Goal: Task Accomplishment & Management: Manage account settings

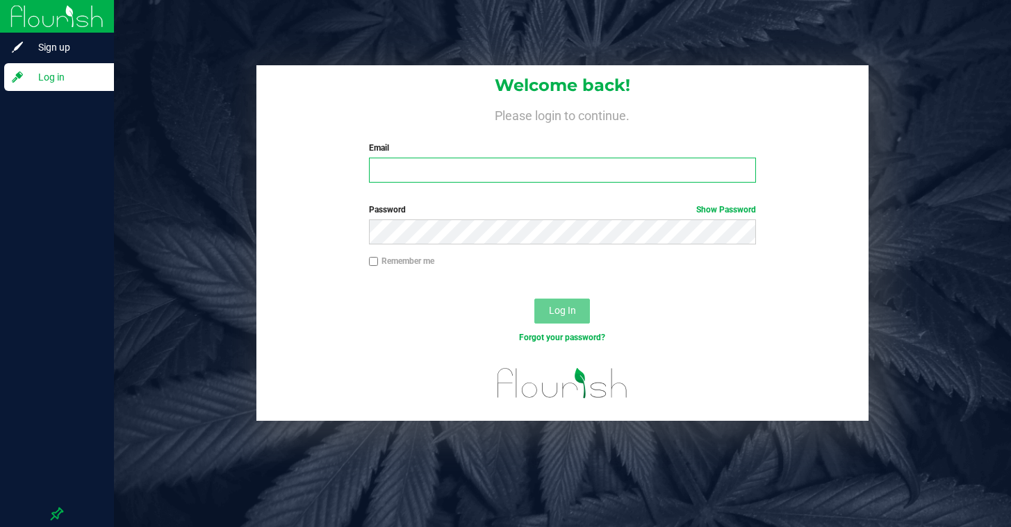
type input "jdalton@liveparallel.com"
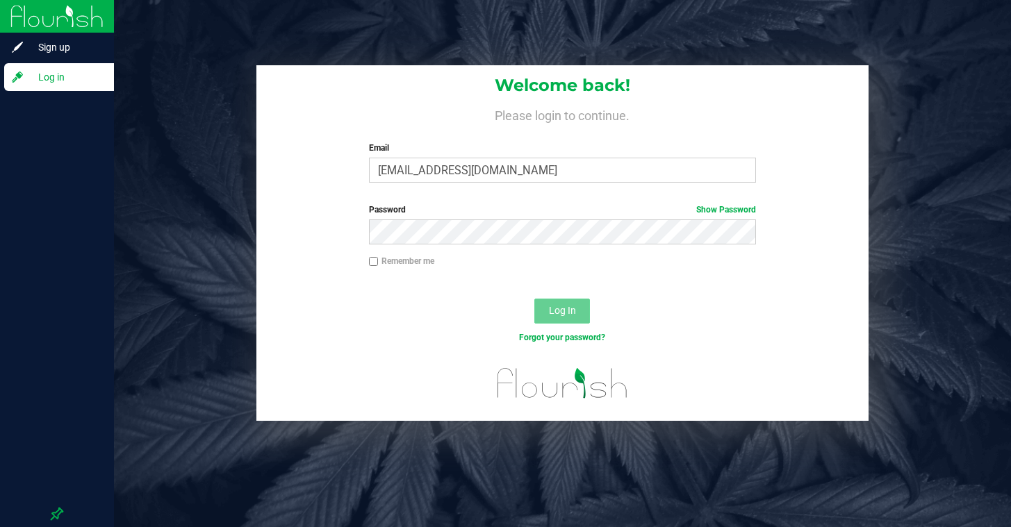
click at [566, 314] on span "Log In" at bounding box center [562, 310] width 27 height 11
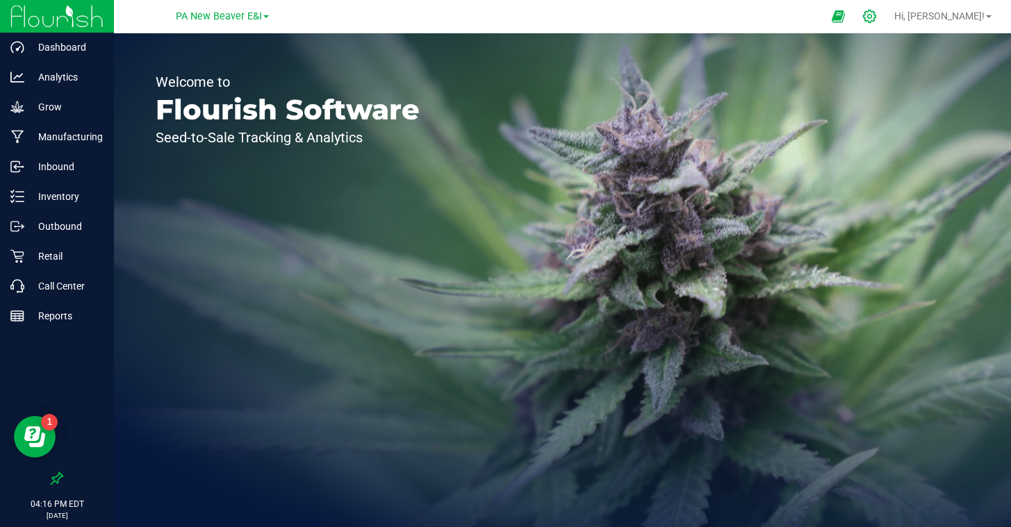
click at [877, 17] on icon at bounding box center [869, 16] width 15 height 15
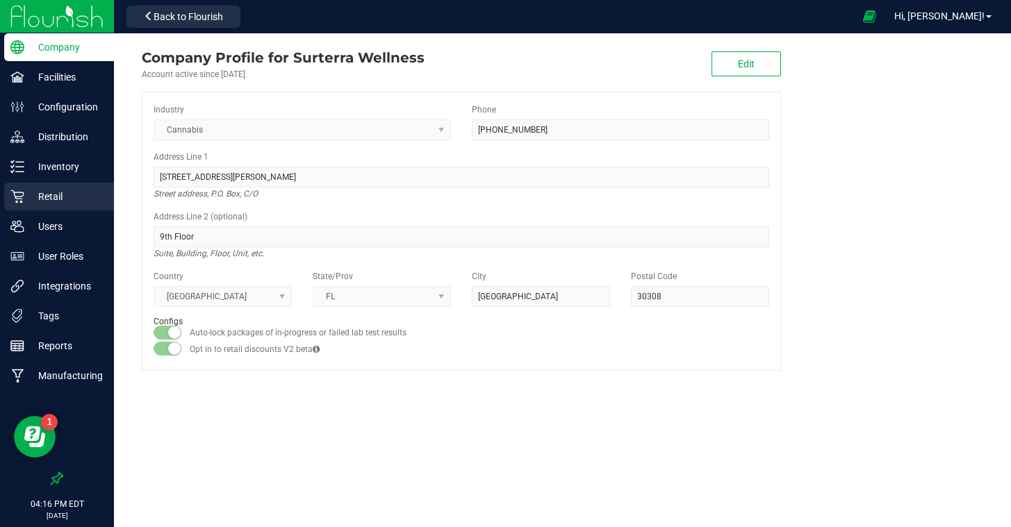
click at [40, 195] on p "Retail" at bounding box center [65, 196] width 83 height 17
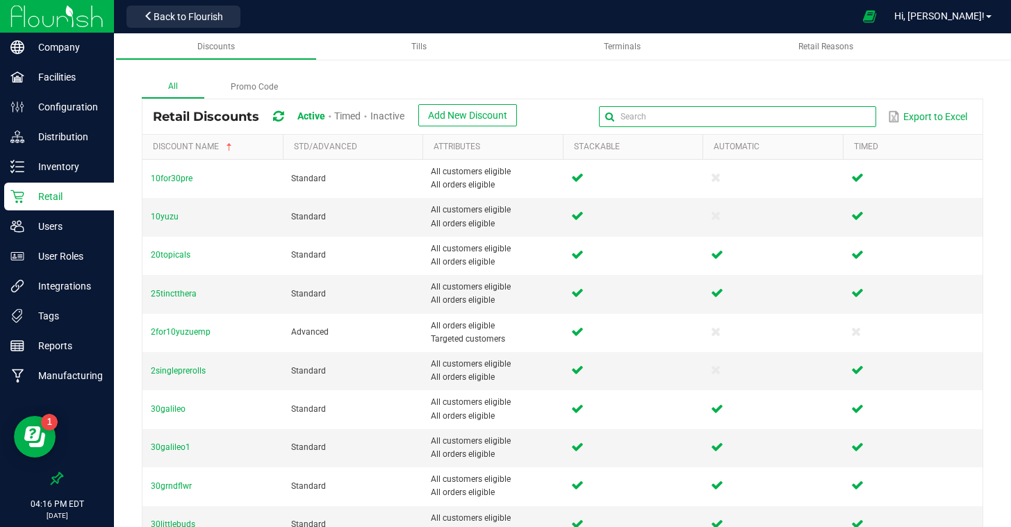
click at [837, 120] on input "text" at bounding box center [737, 116] width 277 height 21
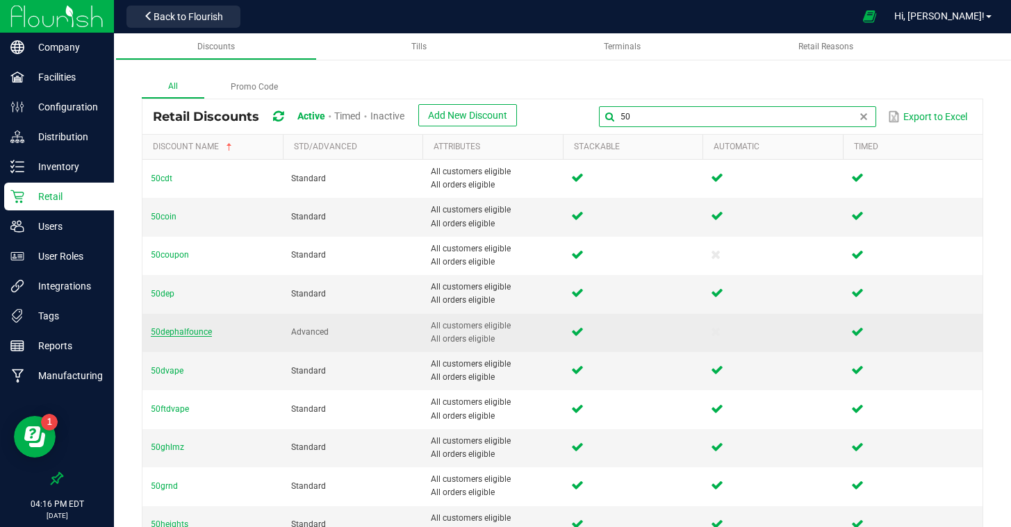
type input "50"
click at [198, 334] on span "50dephalfounce" at bounding box center [181, 332] width 61 height 10
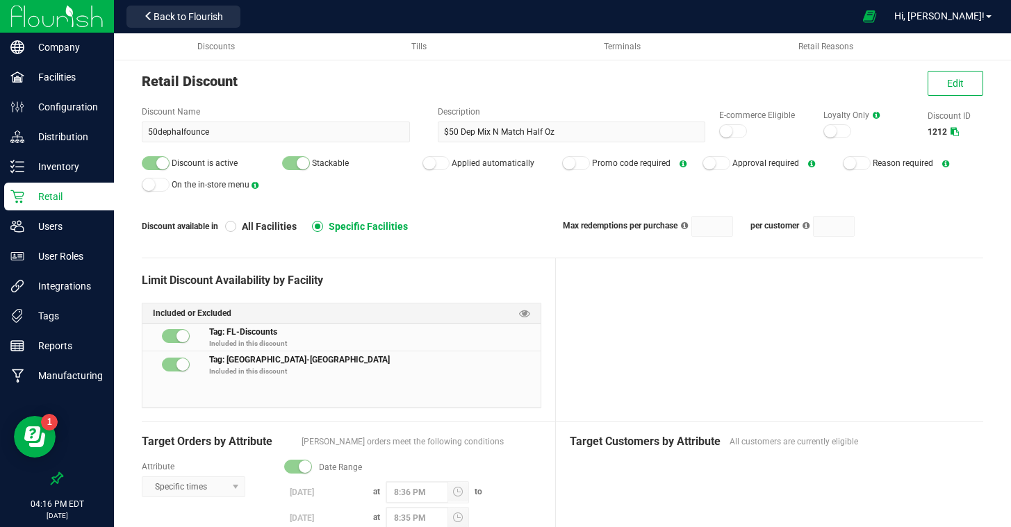
scroll to position [24, 0]
click at [939, 83] on button "Edit" at bounding box center [956, 84] width 56 height 25
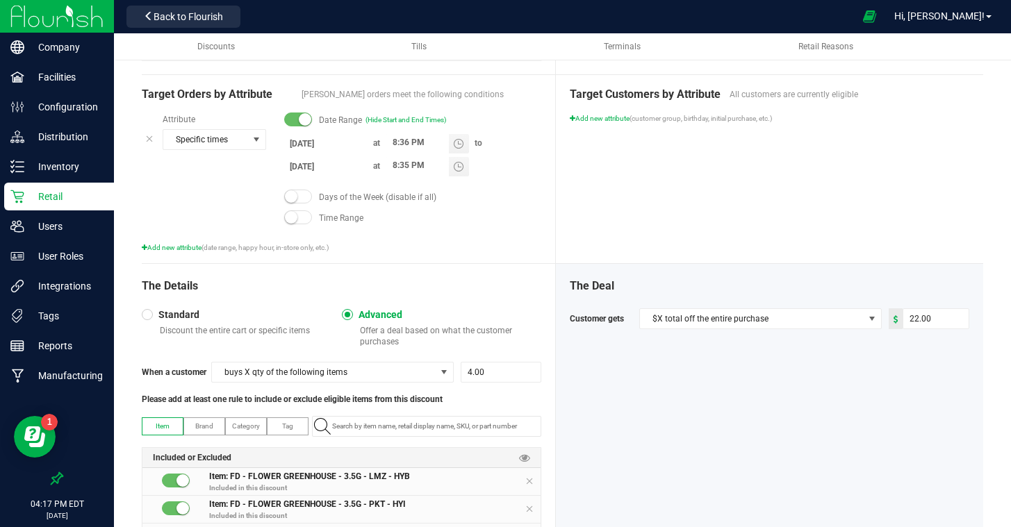
scroll to position [476, 0]
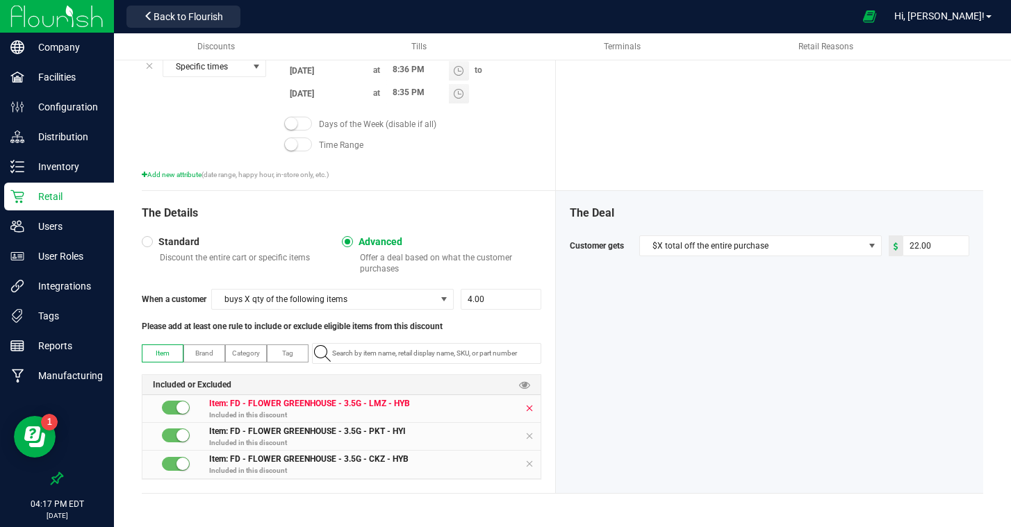
click at [527, 404] on icon at bounding box center [529, 408] width 8 height 11
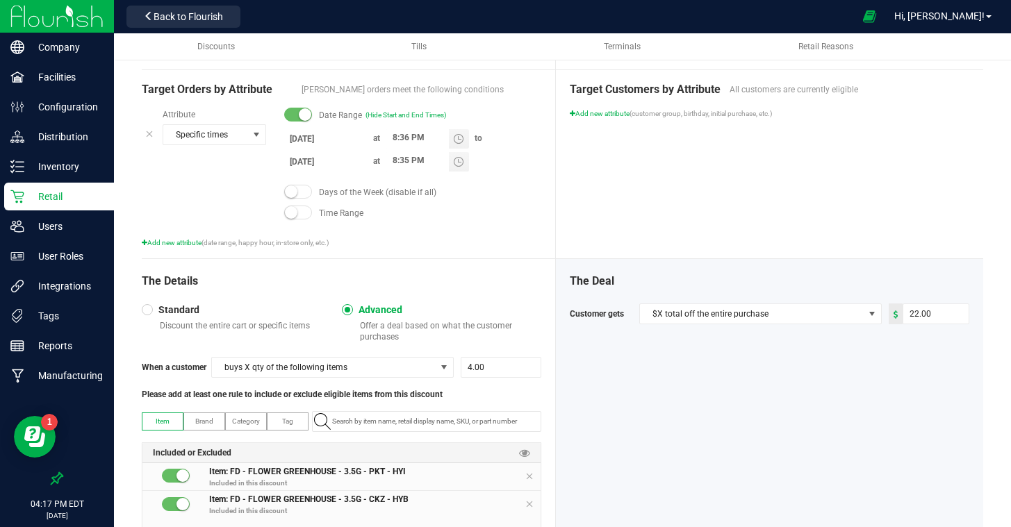
scroll to position [406, 0]
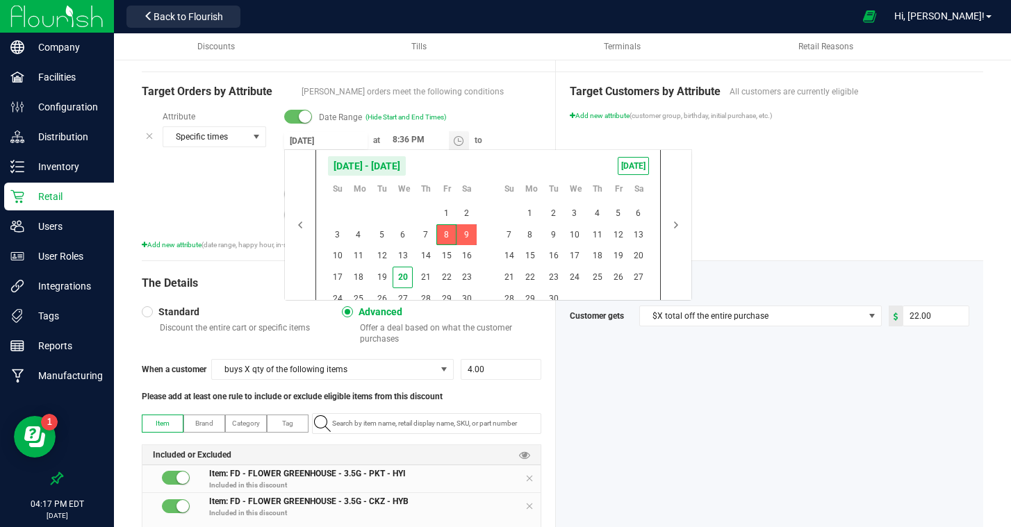
click at [288, 139] on input "8/8/2025" at bounding box center [325, 140] width 83 height 17
click at [429, 278] on span "21" at bounding box center [425, 278] width 20 height 22
type input "8/21/2025"
click at [444, 280] on span "22" at bounding box center [446, 278] width 20 height 22
type input "8/22/2025"
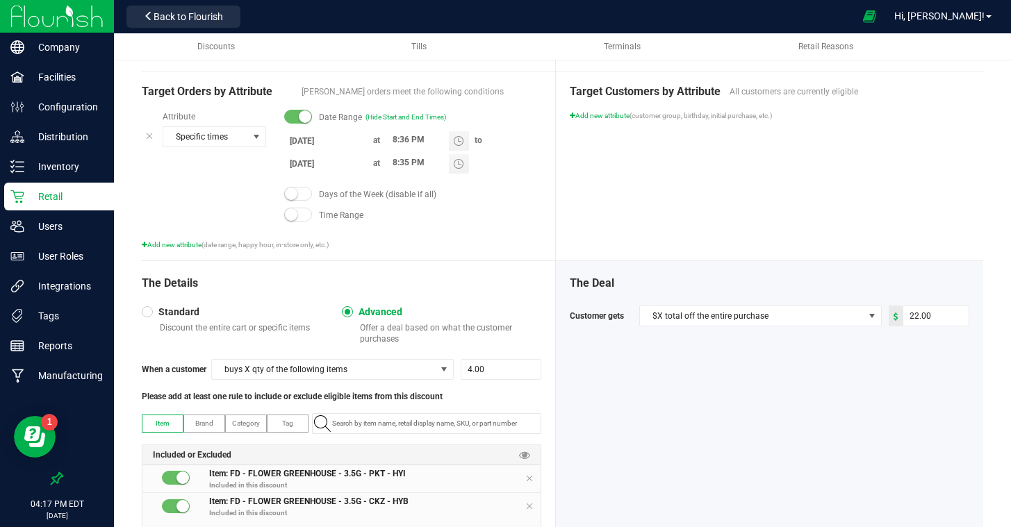
click at [746, 252] on div "Target Customers by Attribute All customers are currently eligible Add new attr…" at bounding box center [769, 166] width 427 height 188
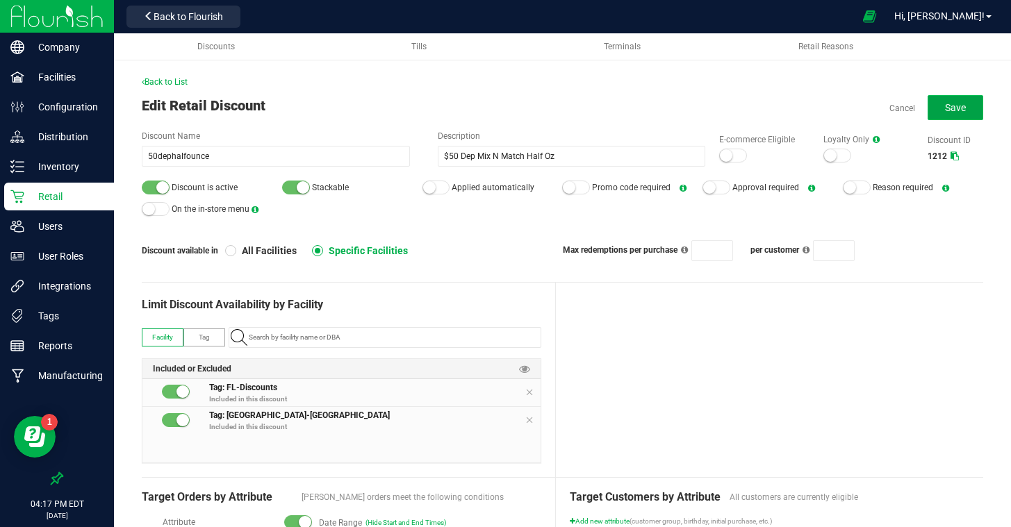
click at [950, 114] on button "Save" at bounding box center [956, 107] width 56 height 25
type input "4"
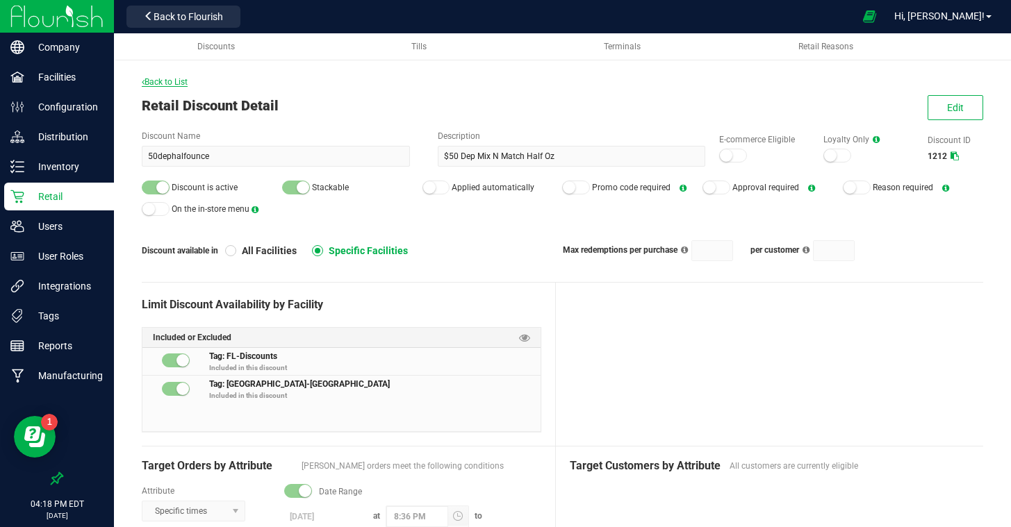
click at [174, 82] on span "Back to List" at bounding box center [165, 82] width 46 height 10
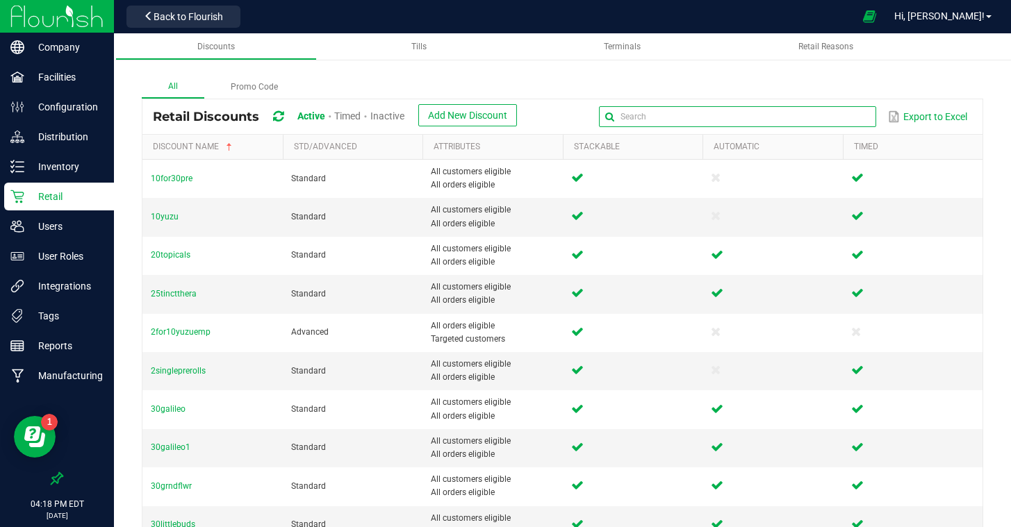
click at [857, 122] on input "text" at bounding box center [737, 116] width 277 height 21
type input "cdt"
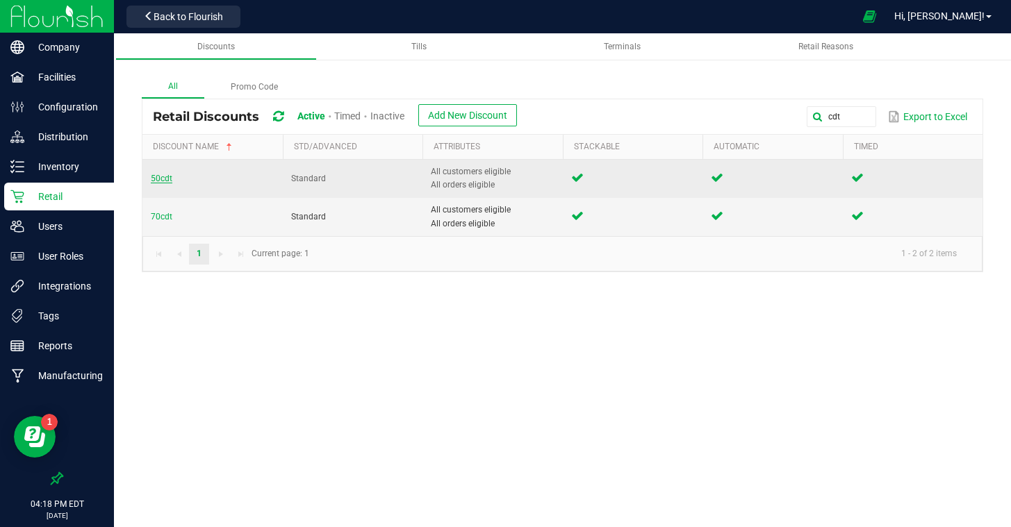
click at [163, 179] on span "50cdt" at bounding box center [162, 179] width 22 height 10
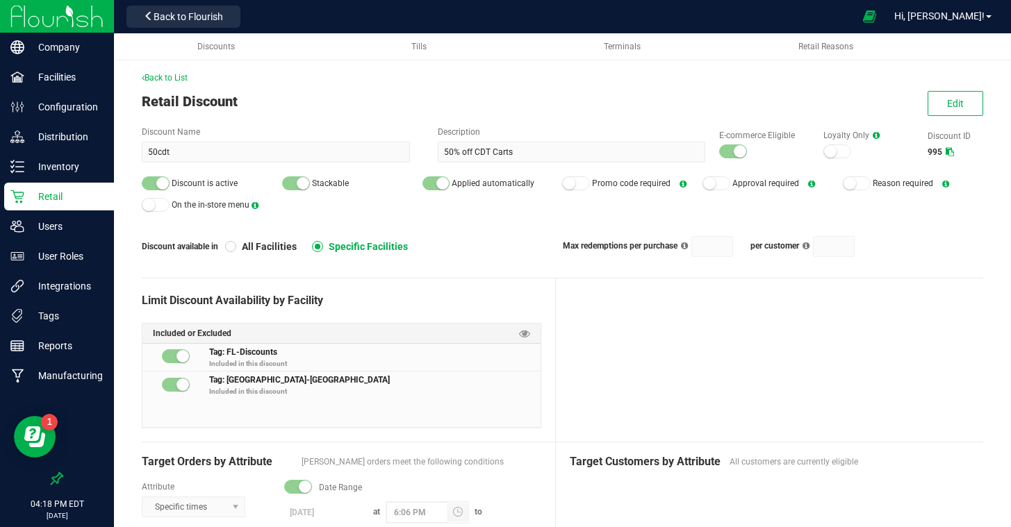
scroll to position [3, 0]
click at [943, 115] on button "Edit" at bounding box center [956, 104] width 56 height 25
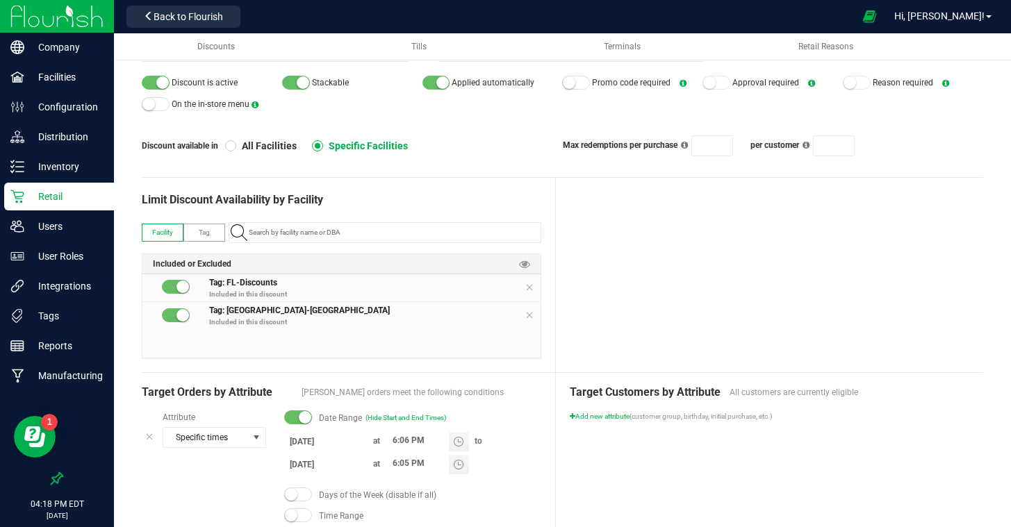
scroll to position [176, 0]
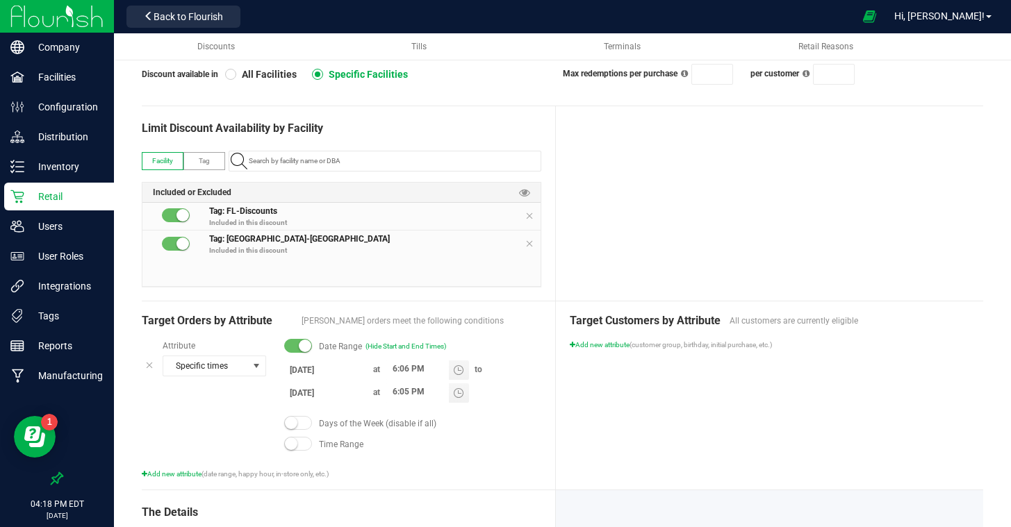
click at [313, 392] on input "8/31/2025" at bounding box center [325, 392] width 83 height 17
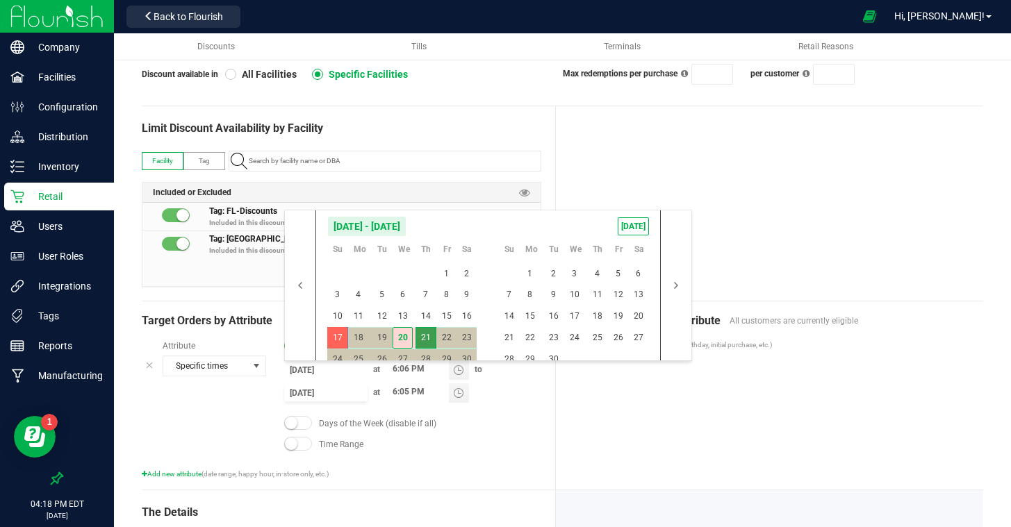
drag, startPoint x: 420, startPoint y: 334, endPoint x: 477, endPoint y: 361, distance: 63.1
click at [420, 334] on span "21" at bounding box center [425, 338] width 20 height 22
type input "8/21/2025"
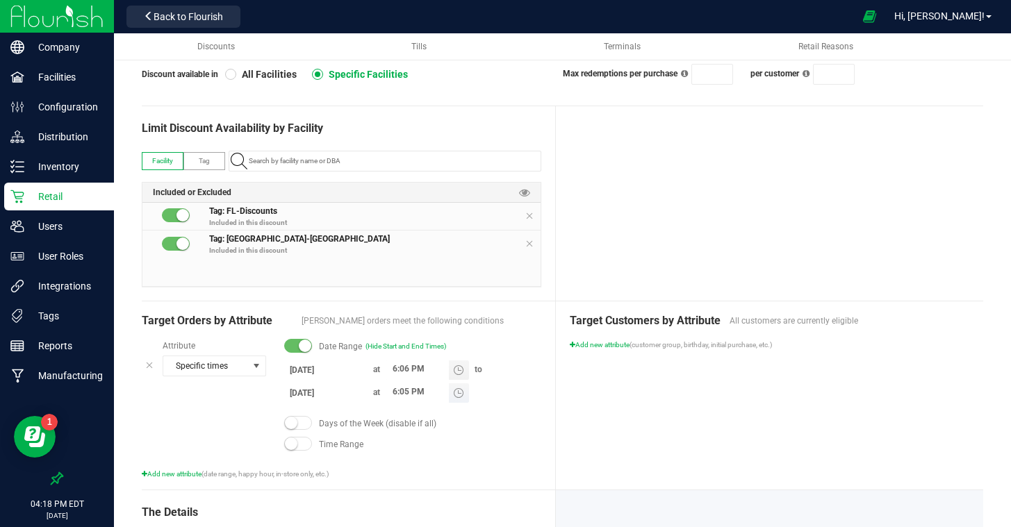
click at [395, 389] on input "6:05 PM" at bounding box center [417, 392] width 63 height 17
type input "8:35 PM"
click at [696, 449] on div "Target Customers by Attribute All customers are currently eligible Add new attr…" at bounding box center [769, 396] width 427 height 188
click at [824, 199] on div at bounding box center [769, 203] width 427 height 195
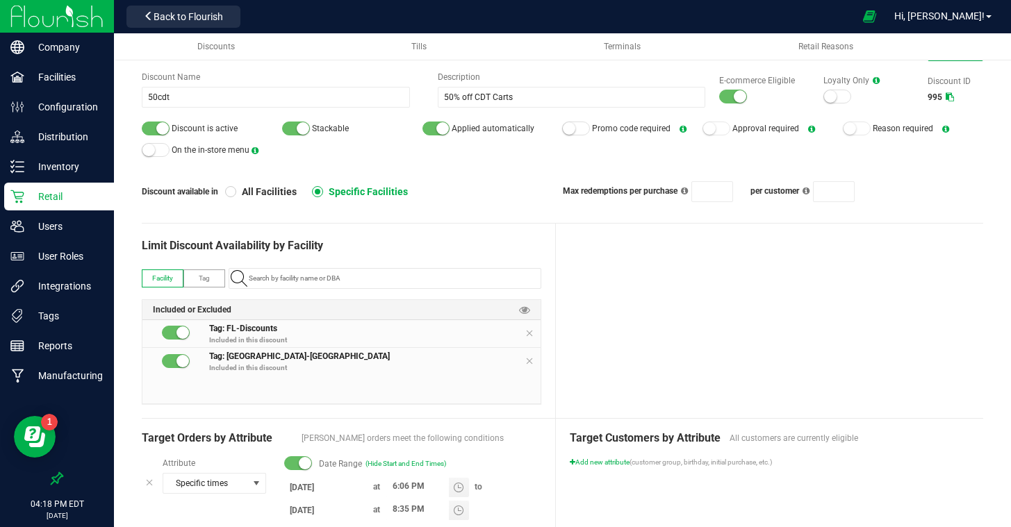
scroll to position [0, 0]
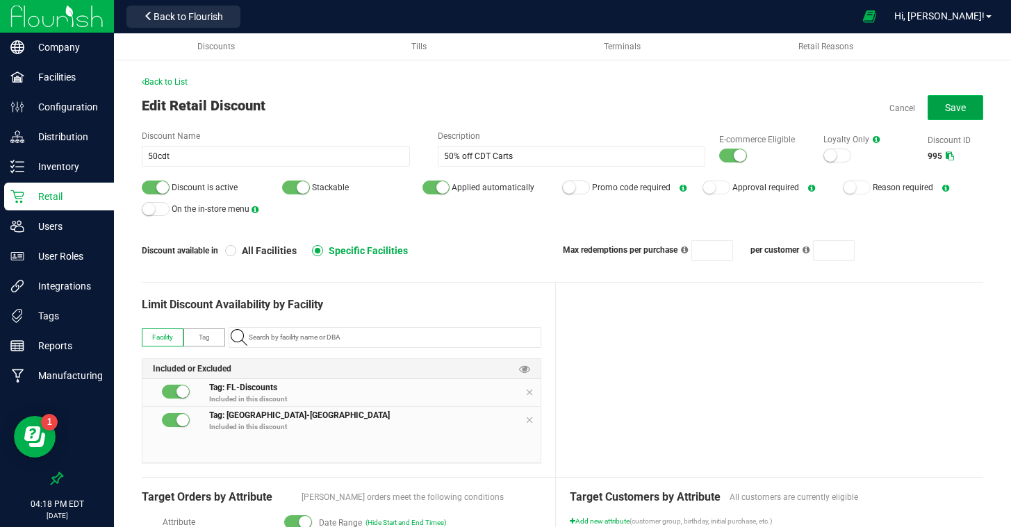
click at [966, 106] on button "Save" at bounding box center [956, 107] width 56 height 25
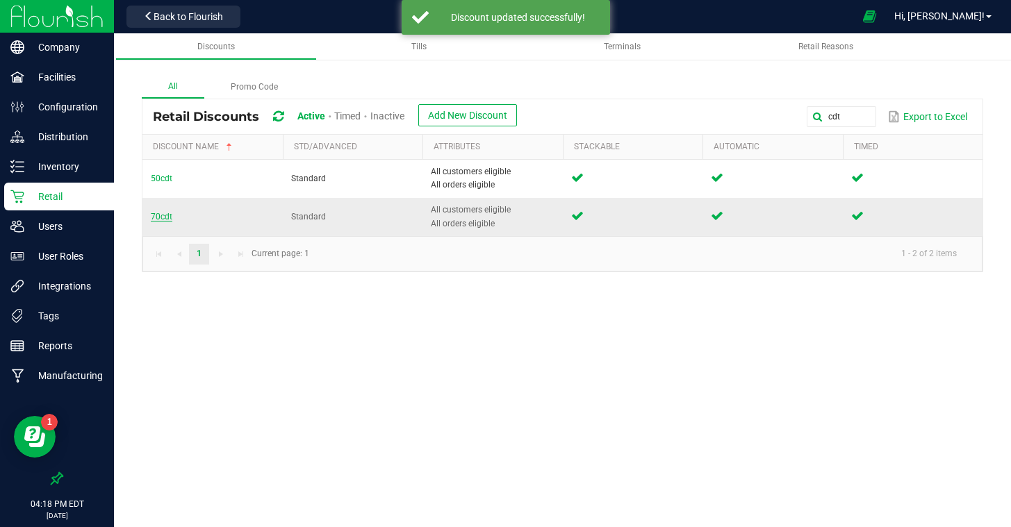
click at [156, 216] on span "70cdt" at bounding box center [162, 217] width 22 height 10
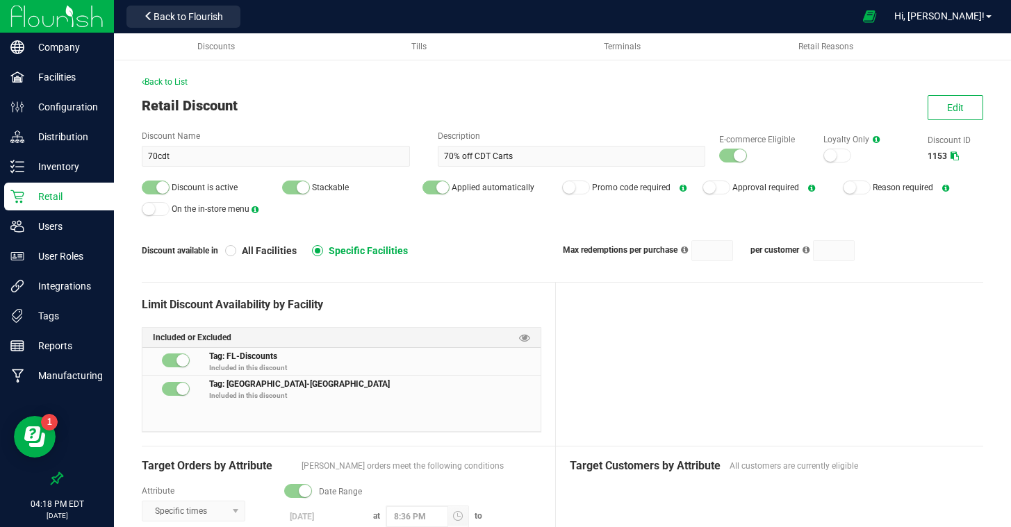
scroll to position [8, 0]
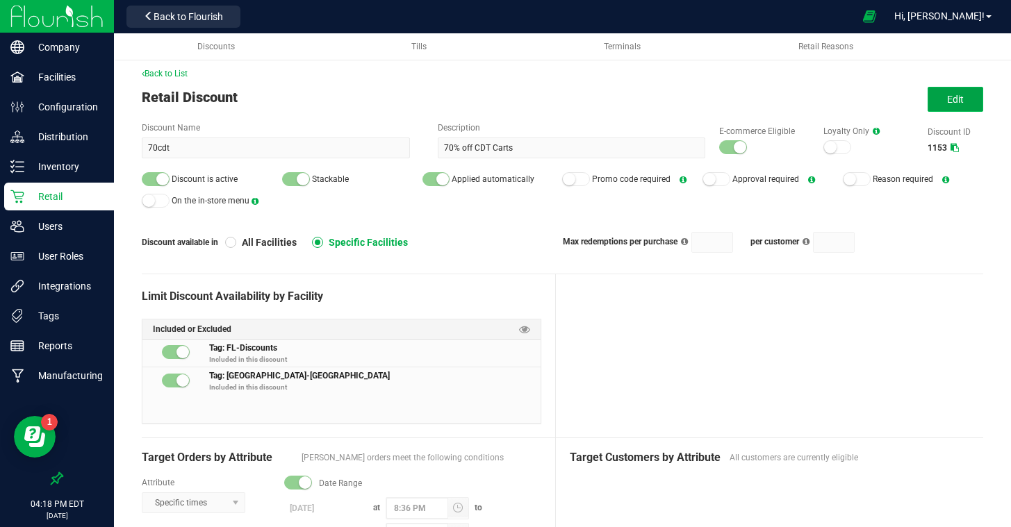
click at [959, 95] on span "Edit" at bounding box center [955, 99] width 17 height 11
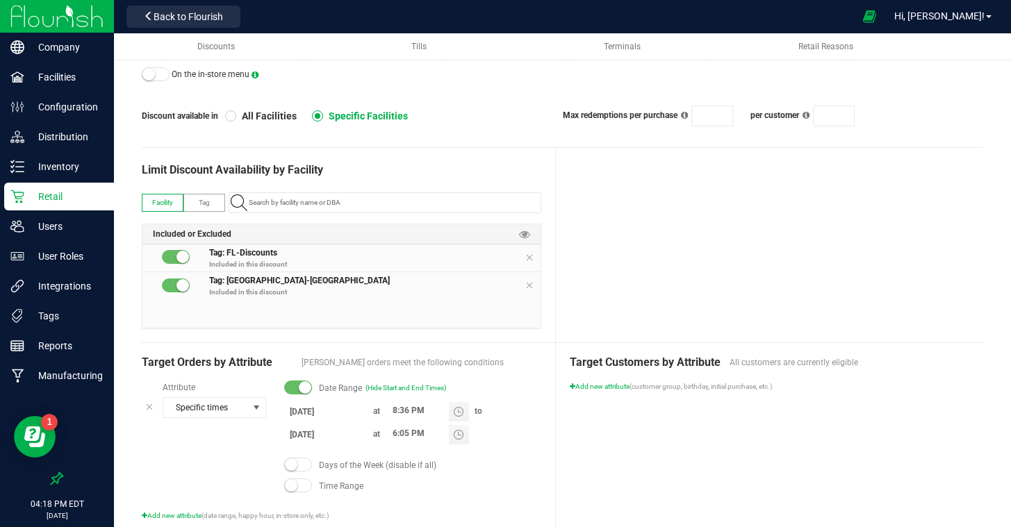
scroll to position [152, 0]
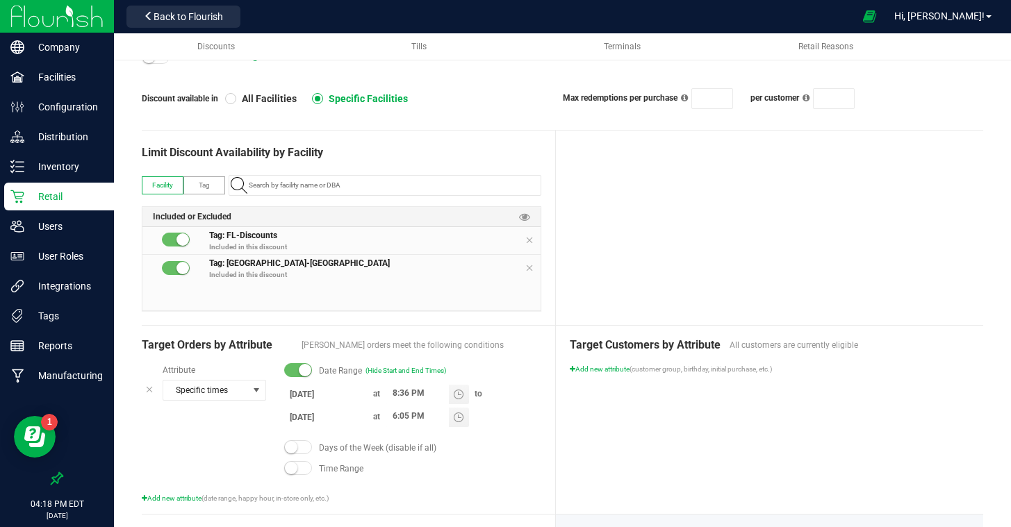
click at [297, 391] on input "8/14/2025" at bounding box center [325, 394] width 83 height 17
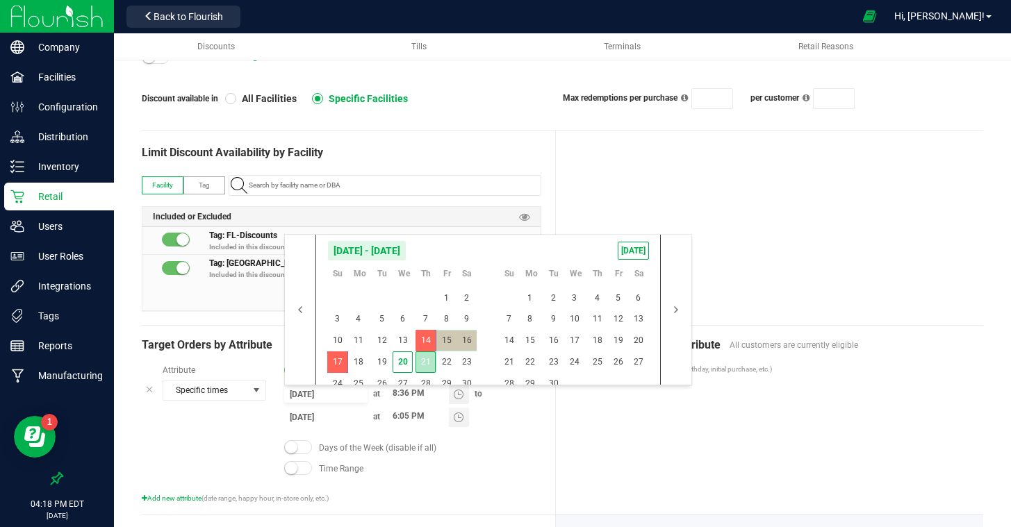
click at [420, 359] on span "21" at bounding box center [425, 363] width 20 height 22
type input "8/21/2025"
click at [420, 359] on span "21" at bounding box center [425, 363] width 20 height 22
click at [444, 355] on span "22" at bounding box center [446, 363] width 20 height 22
click at [841, 240] on div at bounding box center [769, 228] width 427 height 195
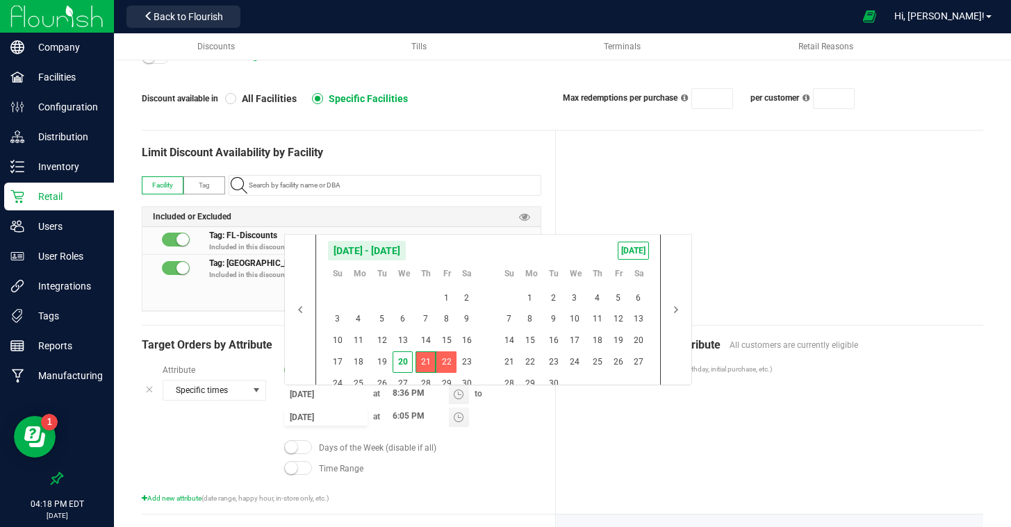
click at [302, 418] on input "8/22/2025" at bounding box center [325, 417] width 83 height 17
click at [465, 362] on span "23" at bounding box center [466, 363] width 20 height 22
type input "8/23/2025"
click at [817, 263] on div at bounding box center [769, 228] width 427 height 195
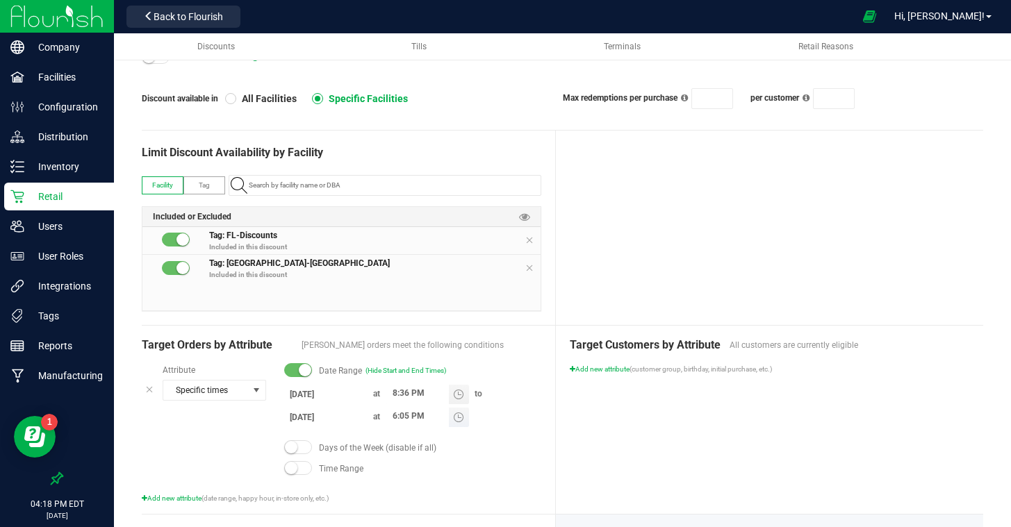
click at [393, 418] on input "6:05 PM" at bounding box center [417, 416] width 63 height 17
type input "8:35 PM"
click at [776, 424] on div "Target Customers by Attribute All customers are currently eligible Add new attr…" at bounding box center [769, 420] width 427 height 188
click at [796, 238] on div at bounding box center [769, 228] width 427 height 195
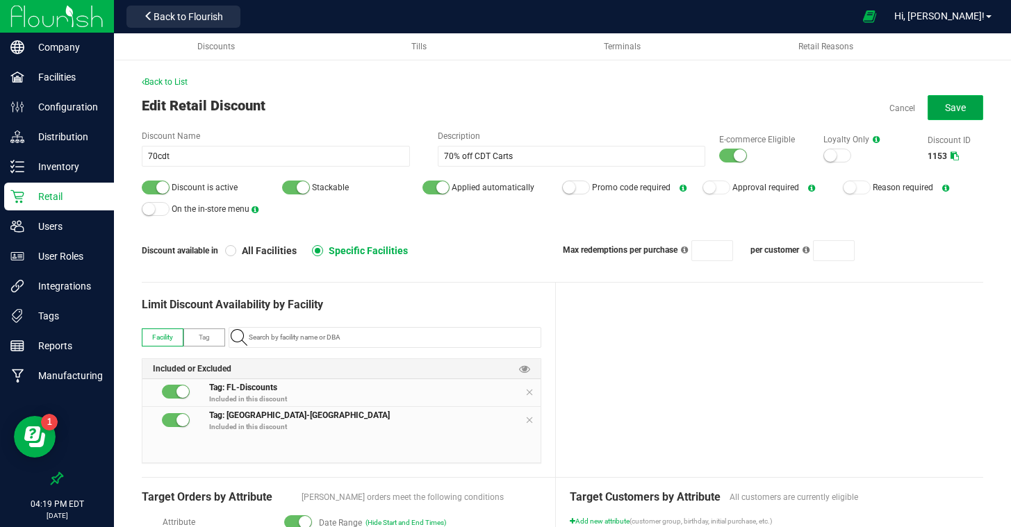
click at [957, 104] on span "Save" at bounding box center [955, 107] width 21 height 11
